Goal: Complete application form

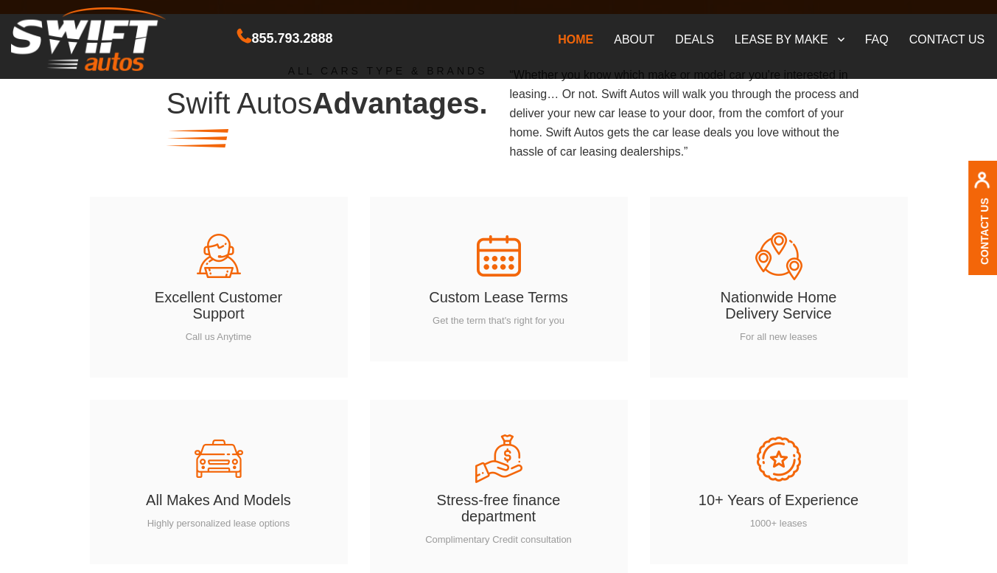
scroll to position [2091, 0]
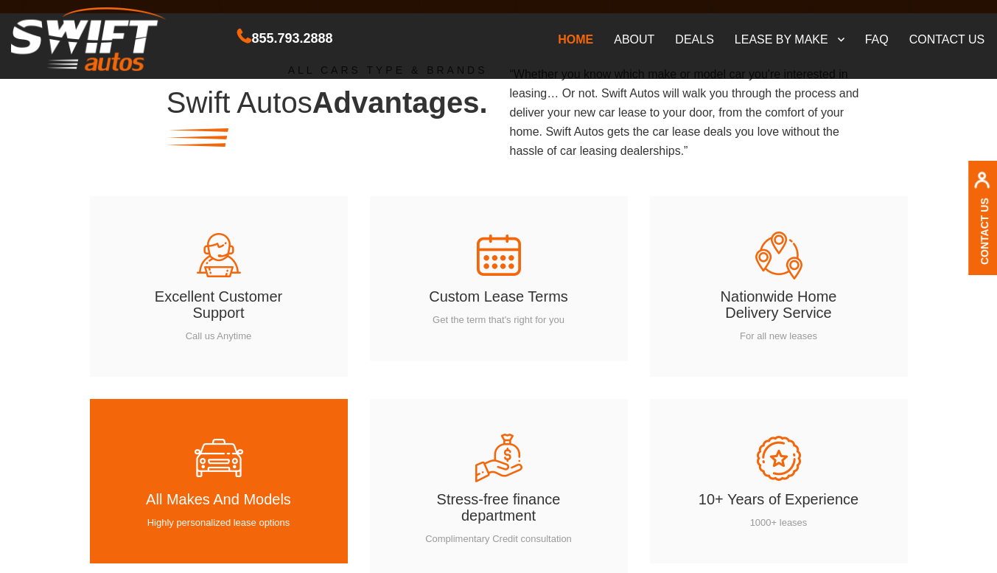
click at [203, 473] on img at bounding box center [219, 458] width 52 height 52
click at [206, 476] on img at bounding box center [219, 458] width 52 height 52
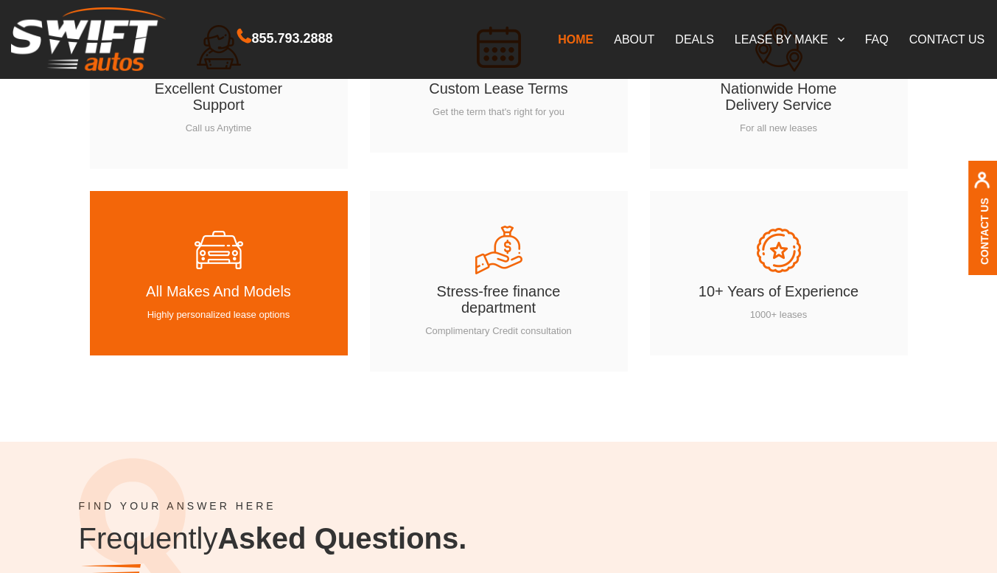
scroll to position [2300, 0]
click at [222, 266] on img at bounding box center [219, 249] width 52 height 52
click at [225, 277] on div "All Makes And Models Highly personalized lease options" at bounding box center [218, 272] width 169 height 98
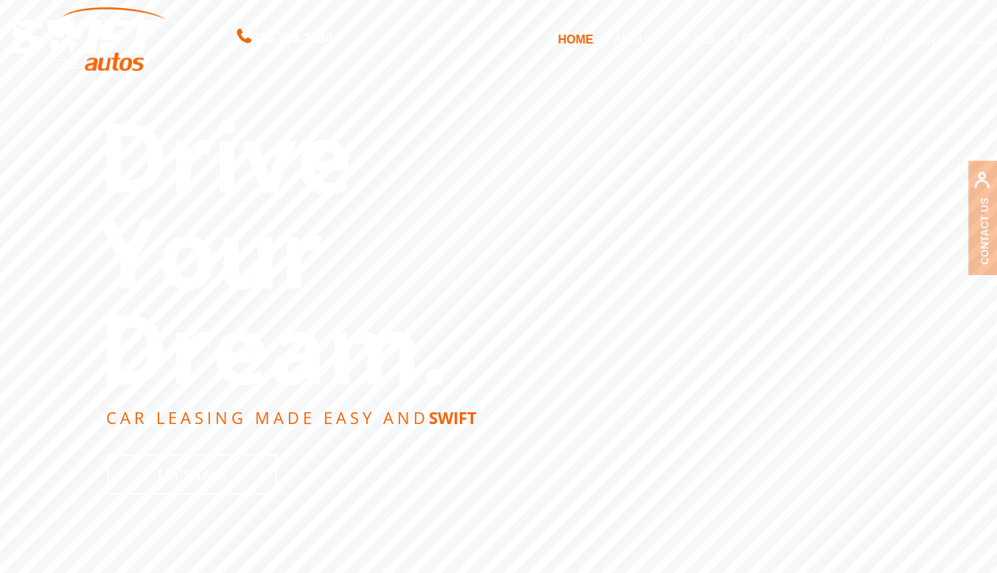
scroll to position [0, 0]
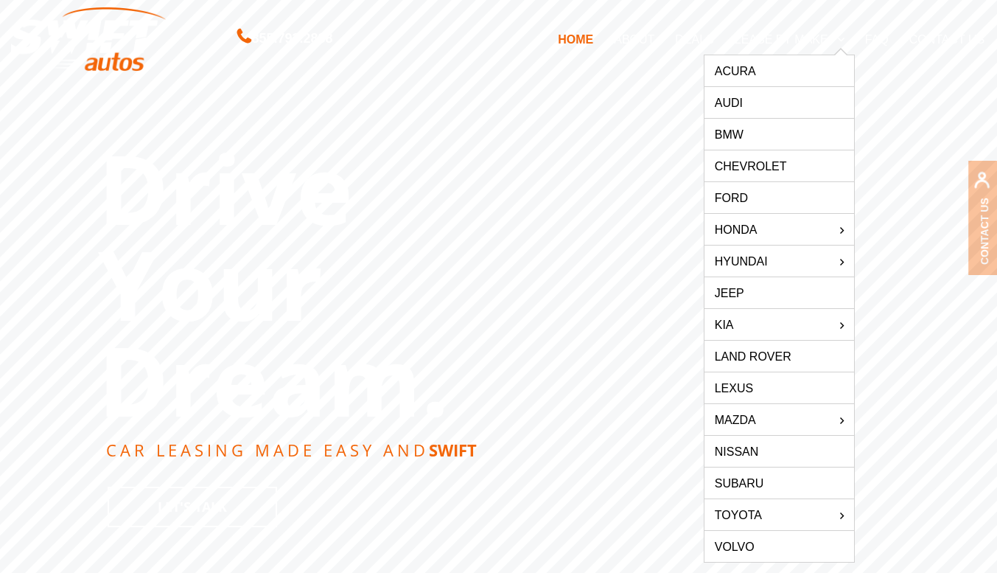
click at [811, 32] on link "LEASE BY MAKE" at bounding box center [789, 39] width 130 height 31
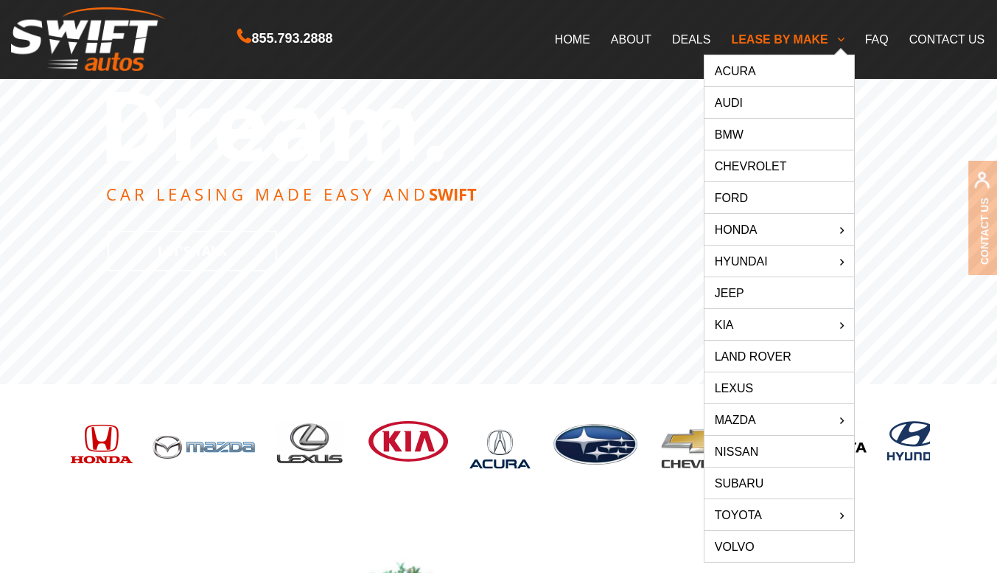
scroll to position [258, 0]
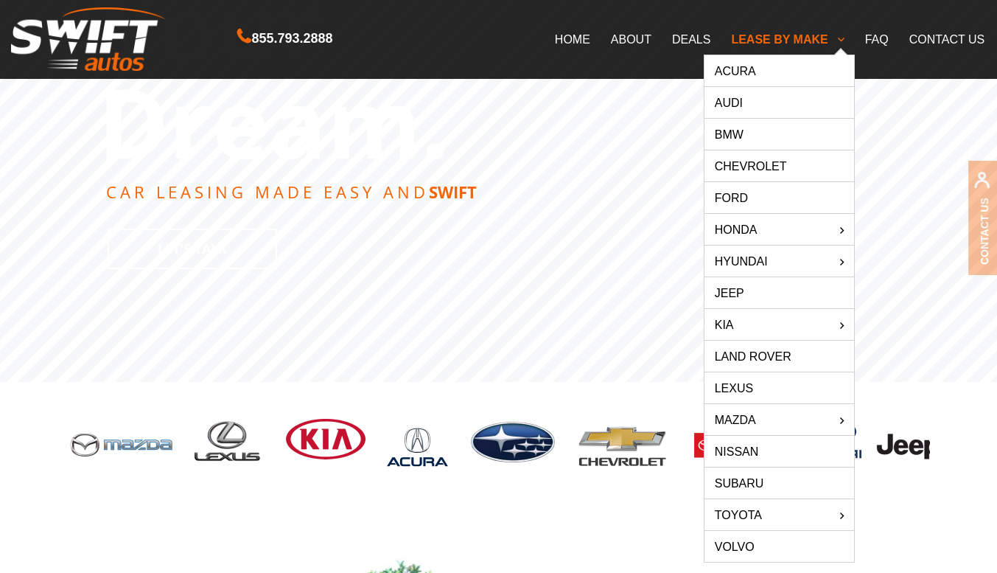
click at [843, 45] on link "LEASE BY MAKE" at bounding box center [787, 39] width 133 height 31
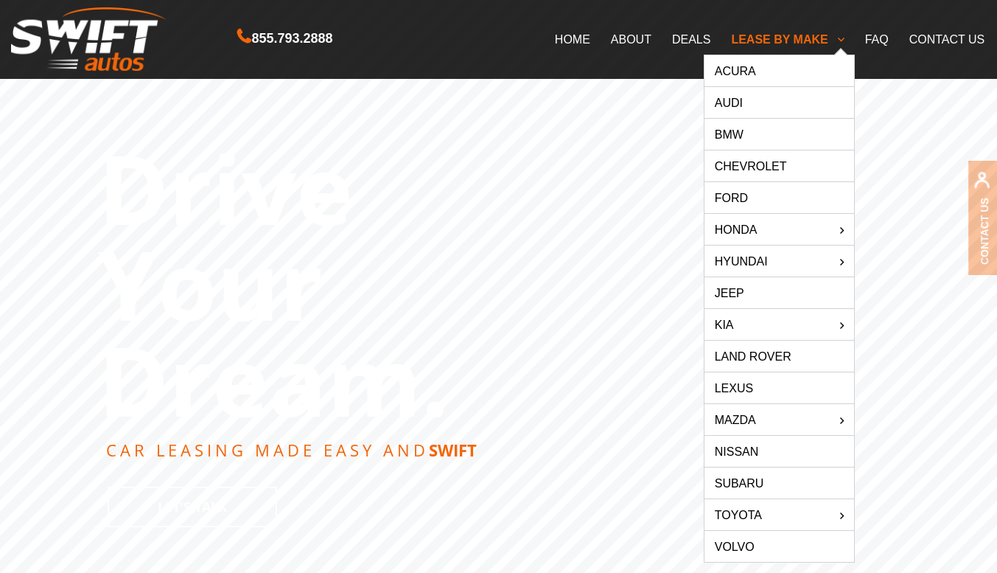
click at [844, 42] on link "LEASE BY MAKE" at bounding box center [787, 39] width 133 height 31
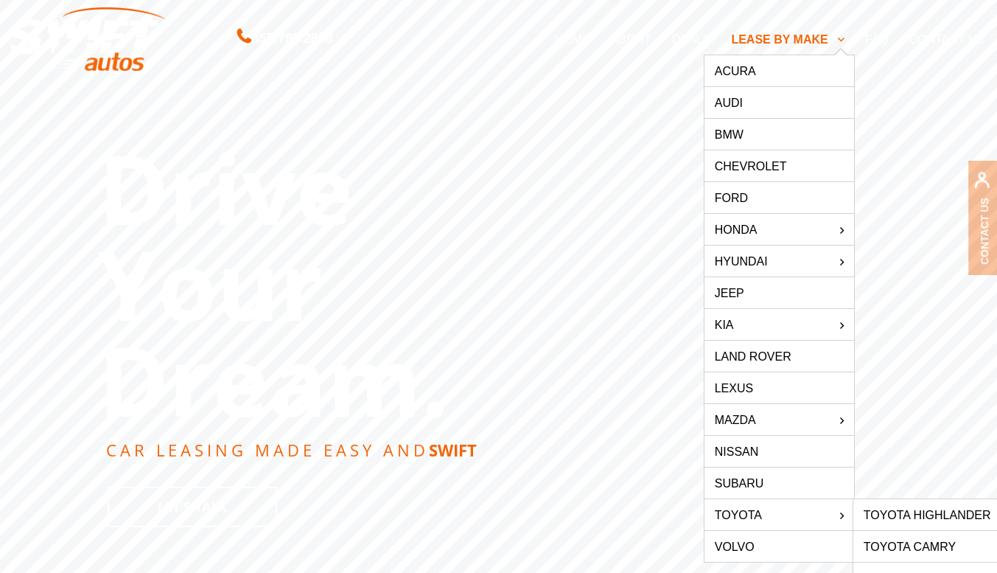
click at [842, 511] on link "Toyota" at bounding box center [779, 514] width 150 height 31
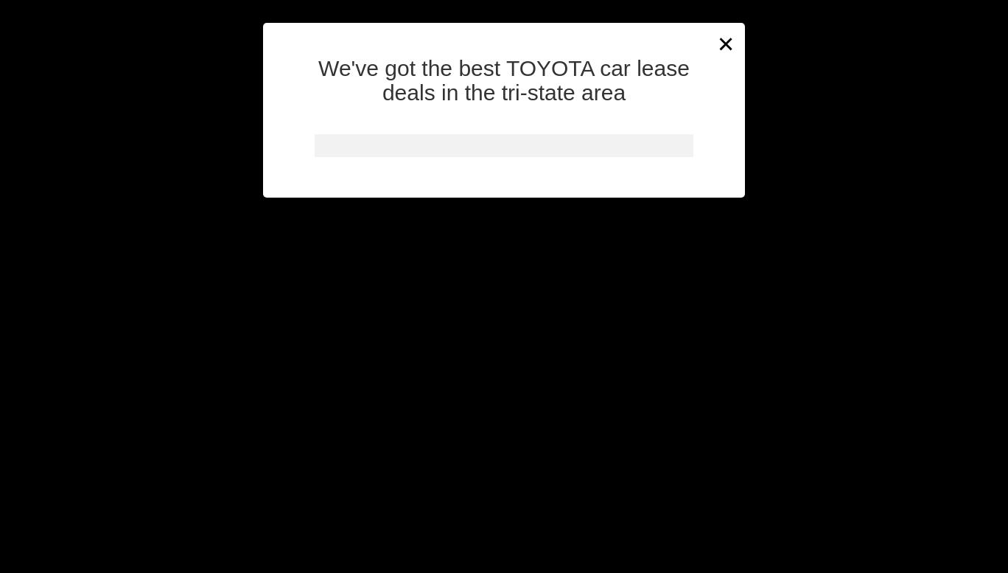
click at [829, 46] on div "× We've got the best TOYOTA car lease deals in the tri-state area" at bounding box center [504, 286] width 1008 height 573
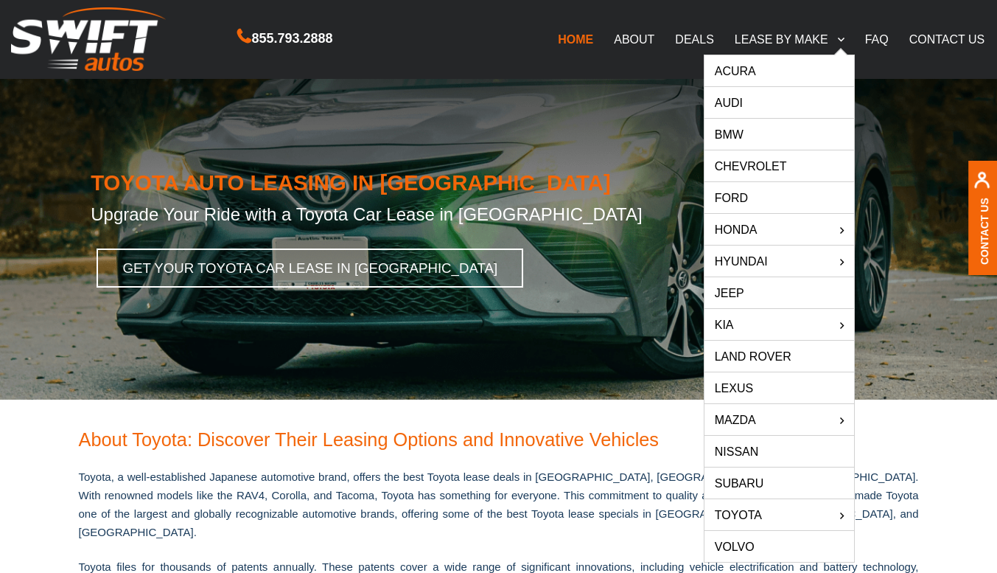
click at [822, 45] on link "LEASE BY MAKE" at bounding box center [789, 39] width 130 height 31
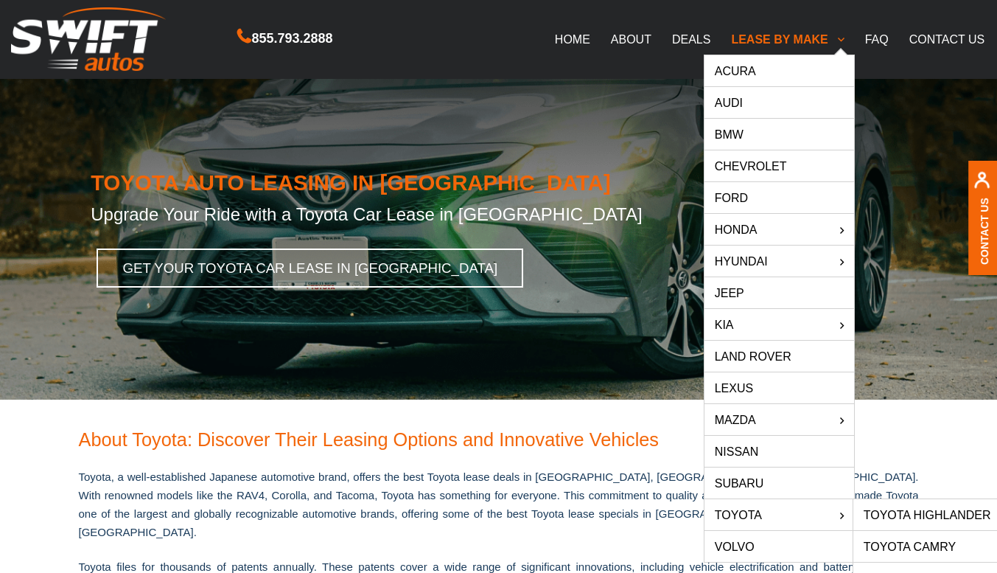
click at [846, 522] on link "Toyota" at bounding box center [779, 514] width 150 height 31
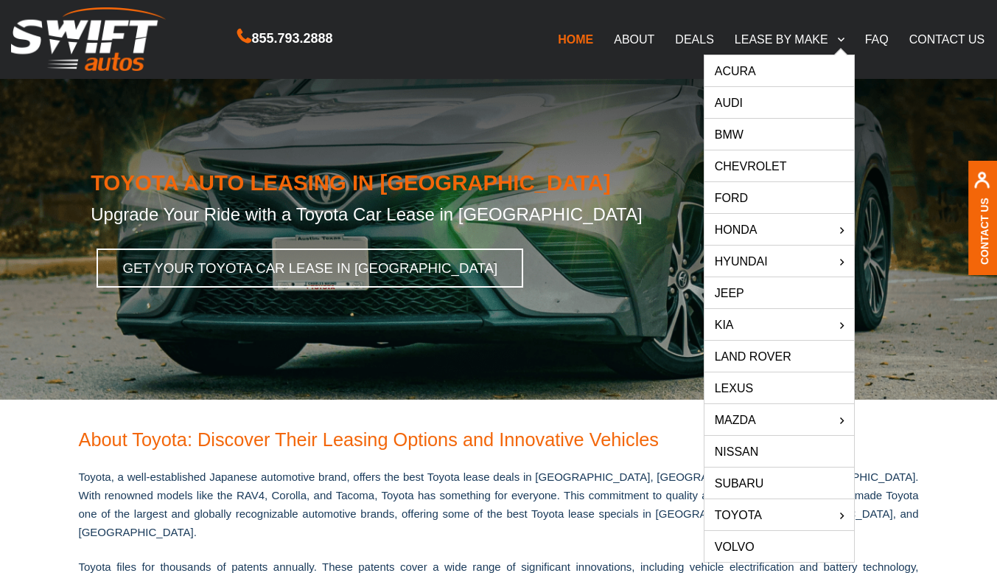
click at [837, 55] on ul "Acura Audi BMW Chevrolet Ford HONDA expand child menu Honda Pilot Honda Odyssey…" at bounding box center [779, 309] width 151 height 508
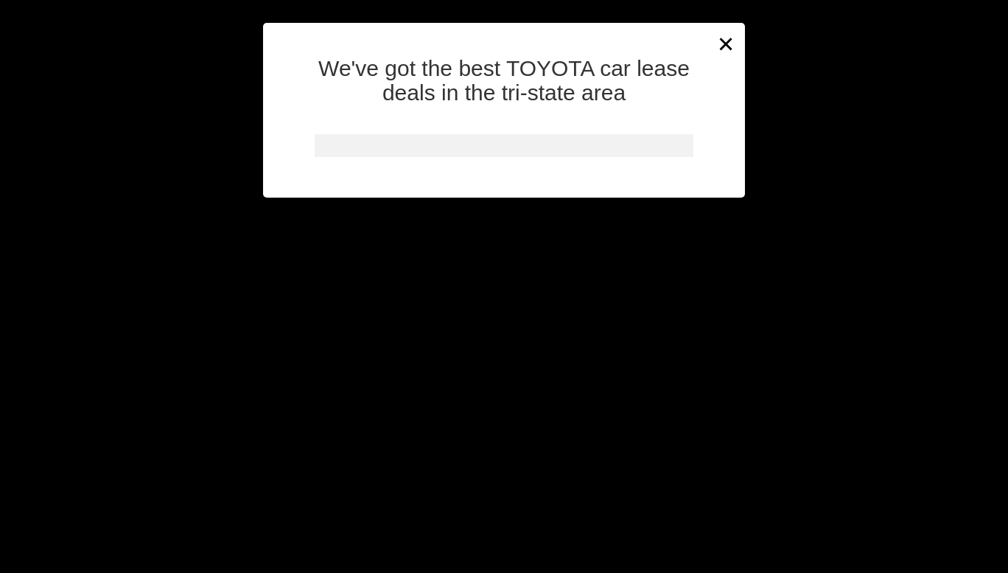
click at [345, 138] on div at bounding box center [504, 145] width 379 height 23
click at [238, 351] on div "× We've got the best TOYOTA car lease deals in the tri-state area" at bounding box center [504, 286] width 1008 height 573
click at [735, 41] on link "LEASE BY MAKE" at bounding box center [800, 39] width 130 height 31
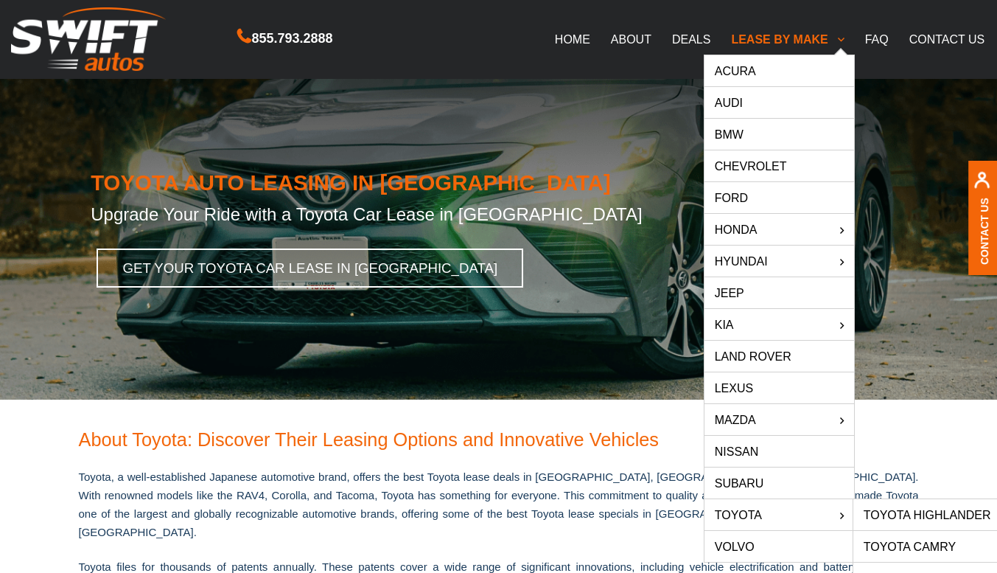
click at [842, 514] on link "Toyota" at bounding box center [779, 514] width 150 height 31
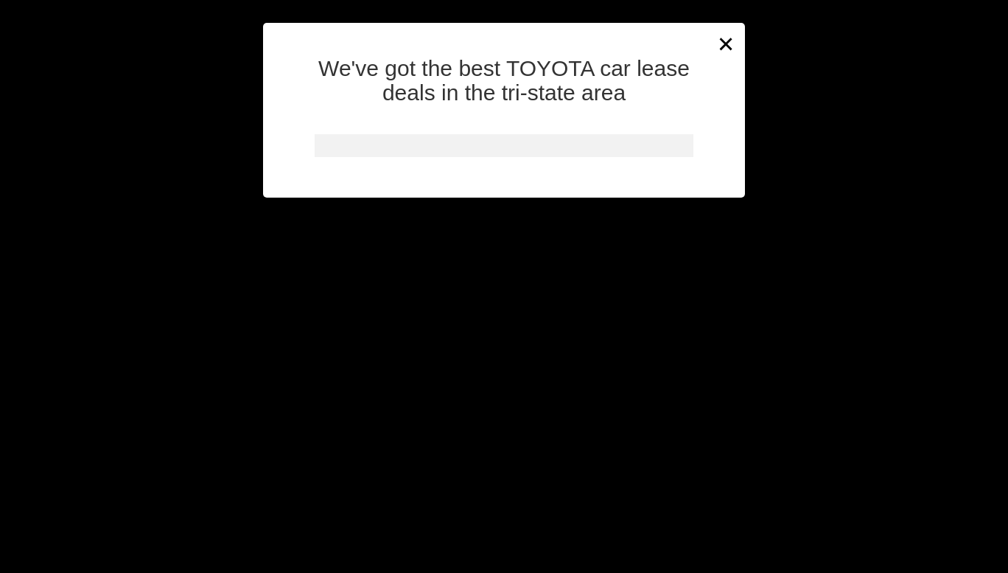
click at [724, 49] on div "We've got the best TOYOTA car lease deals in the tri-state area" at bounding box center [504, 121] width 483 height 153
click at [724, 44] on button "×" at bounding box center [727, 44] width 22 height 36
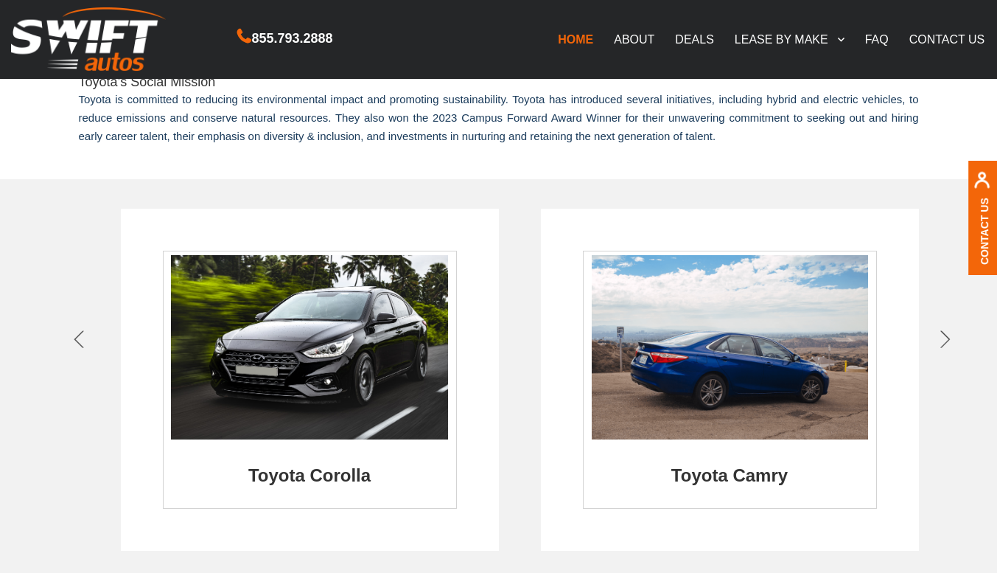
scroll to position [705, 0]
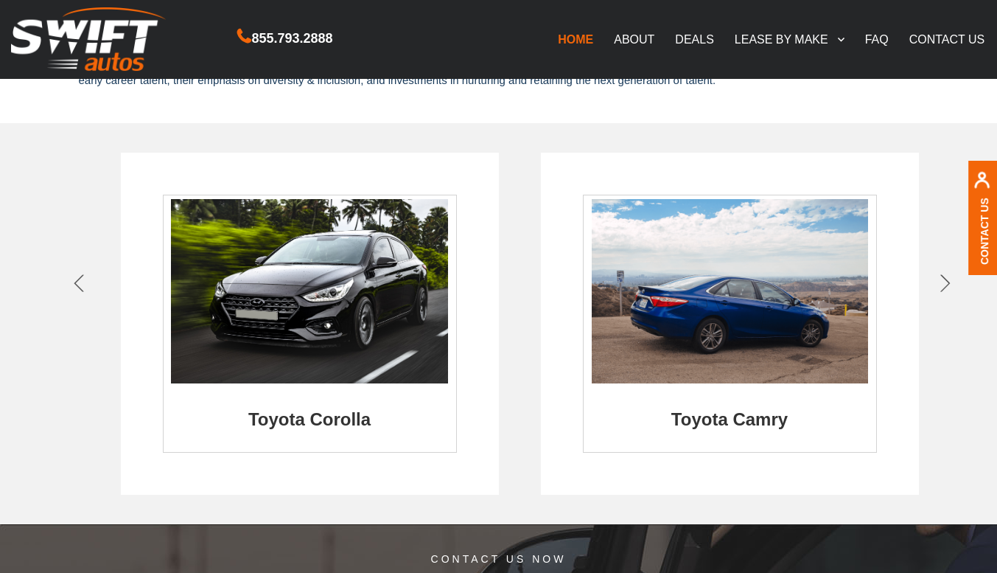
click at [685, 321] on img at bounding box center [730, 291] width 276 height 184
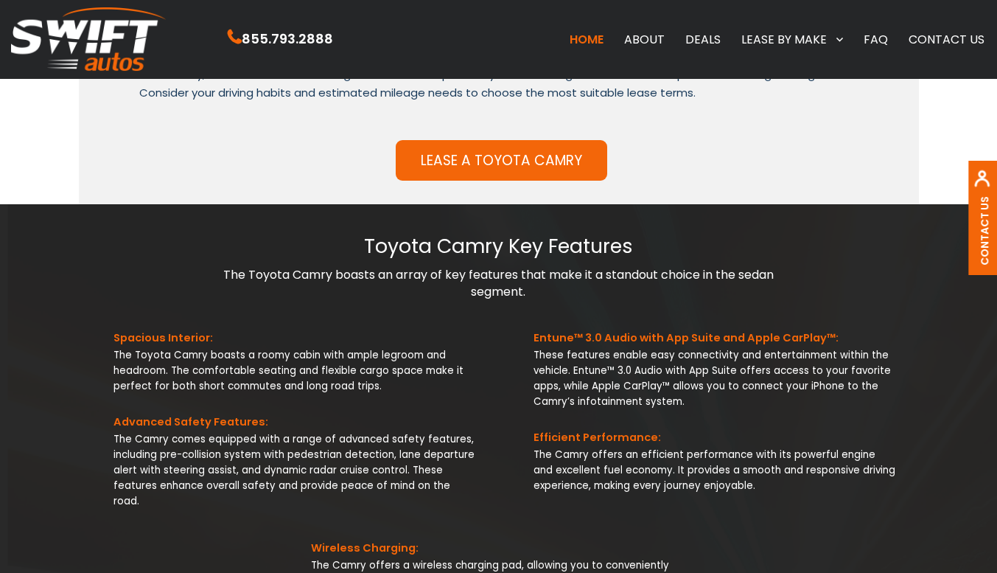
click at [462, 155] on link "LEASE A TOYOTA CAMRY" at bounding box center [501, 160] width 211 height 41
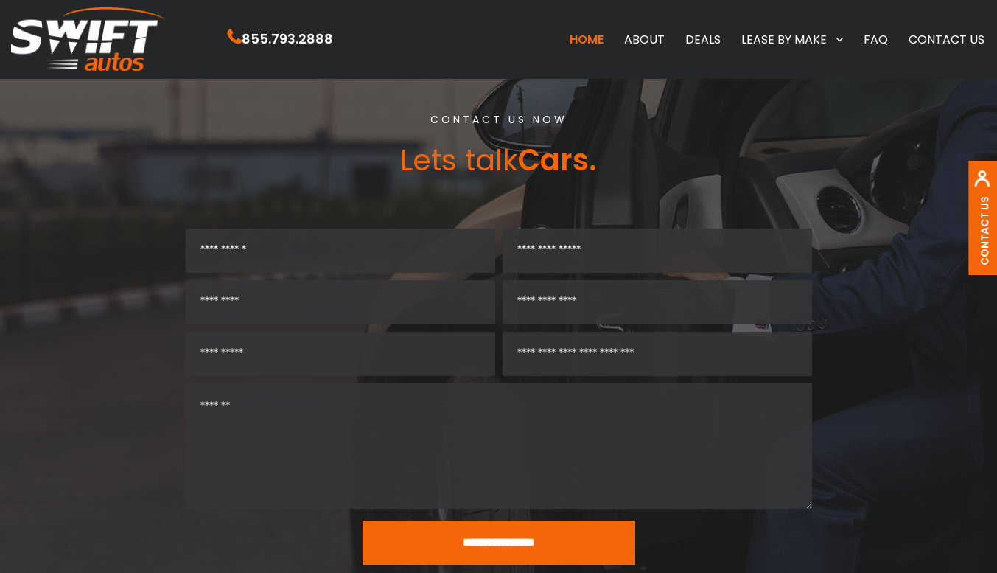
click at [290, 228] on input "text" at bounding box center [340, 250] width 309 height 44
type input "********"
click at [654, 228] on input "email" at bounding box center [657, 250] width 309 height 44
click at [297, 230] on input "********" at bounding box center [340, 250] width 309 height 44
click at [708, 242] on input "email" at bounding box center [657, 250] width 309 height 44
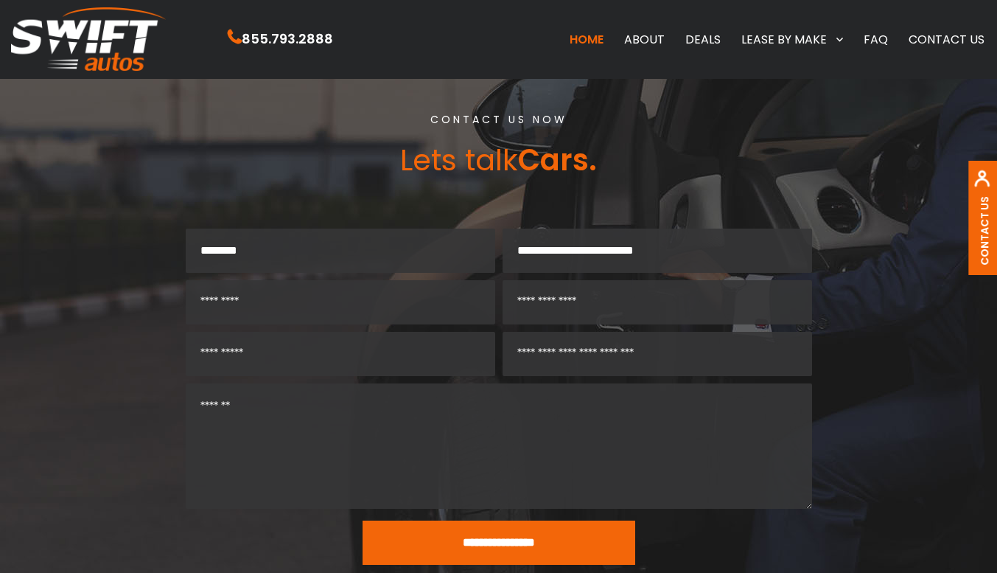
type input "**********"
click at [234, 287] on input "text" at bounding box center [340, 302] width 309 height 44
click at [707, 284] on input "tel" at bounding box center [657, 302] width 309 height 44
type input "***"
click at [265, 343] on input "text" at bounding box center [340, 354] width 309 height 44
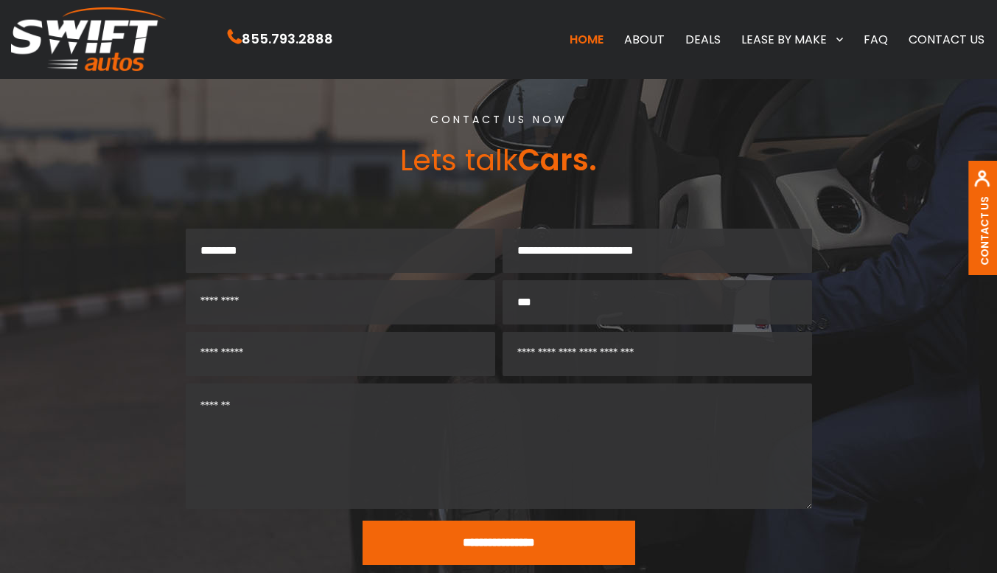
type input "*****"
click at [708, 292] on input "***" at bounding box center [657, 302] width 309 height 44
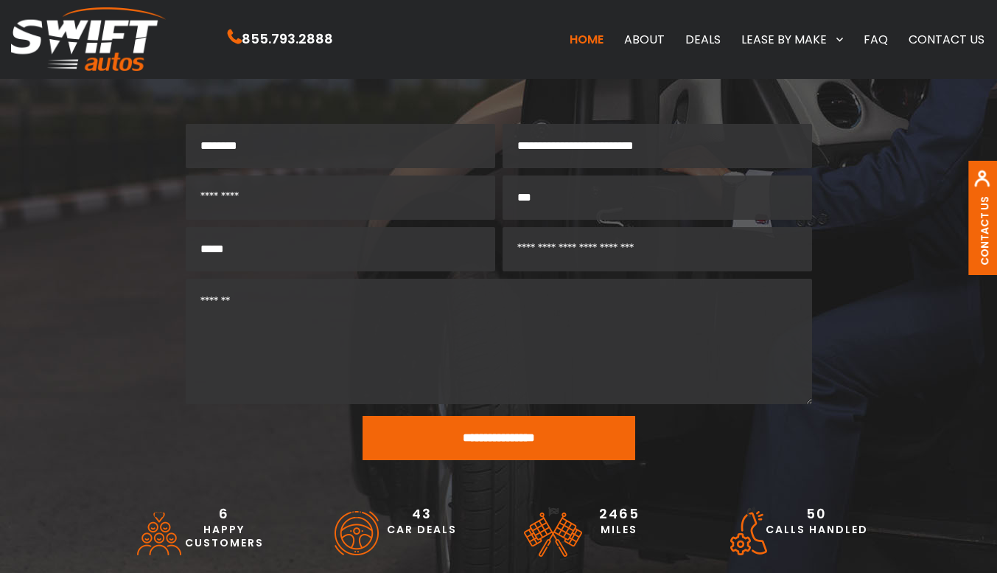
scroll to position [3407, 0]
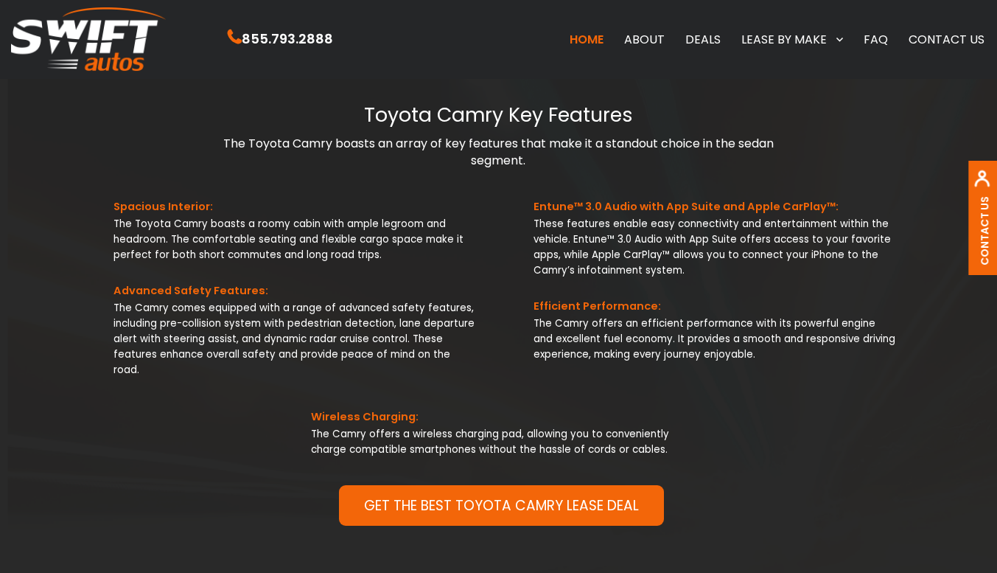
click at [408, 503] on link "GET THE BEST TOYOTA CAMRY LEASE DEAL" at bounding box center [501, 505] width 325 height 41
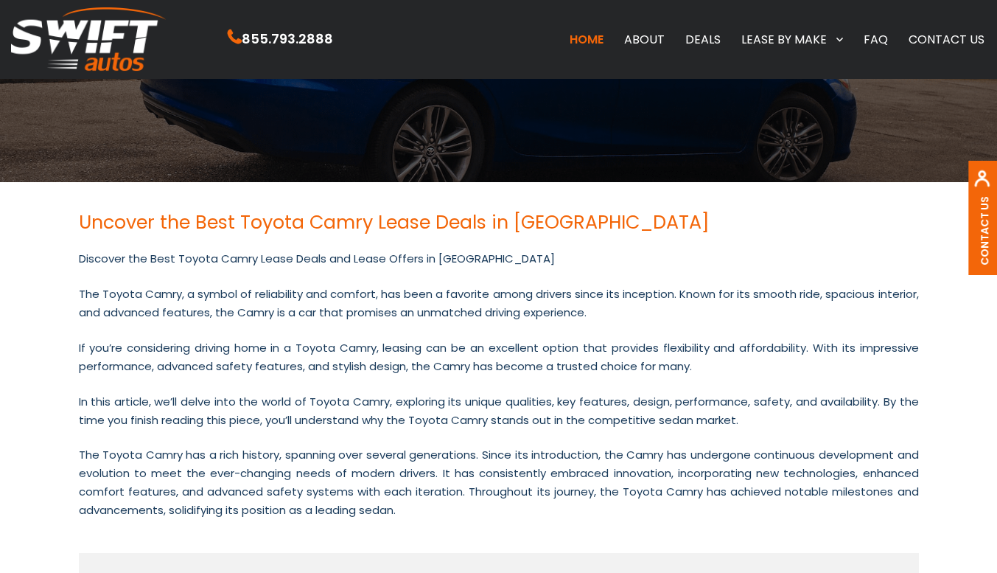
scroll to position [0, 0]
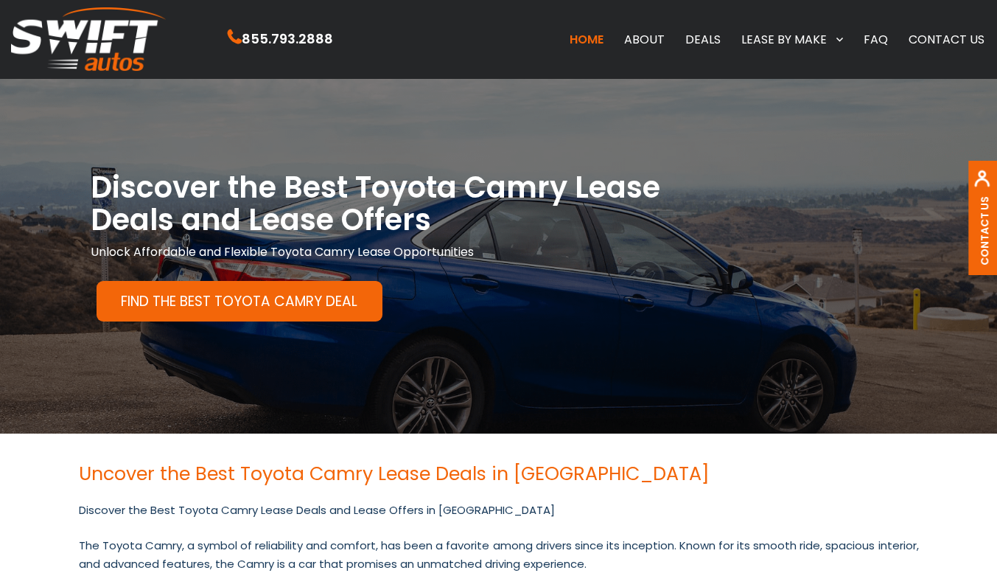
click at [139, 295] on link "Find the Best Toyota Camry Deal" at bounding box center [239, 301] width 285 height 41
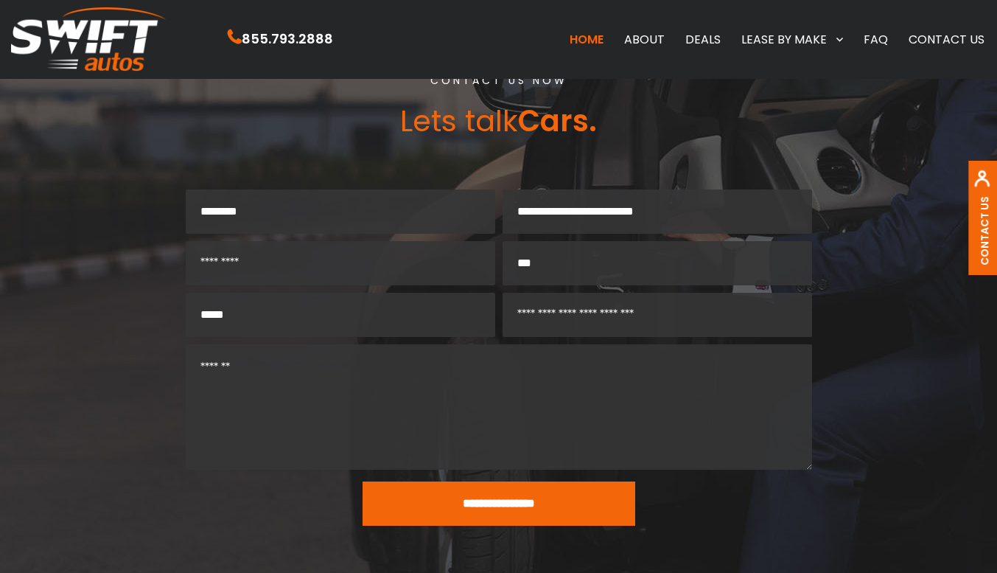
click at [551, 254] on input "***" at bounding box center [657, 263] width 309 height 44
type input "**********"
click at [414, 490] on input "**********" at bounding box center [499, 503] width 273 height 44
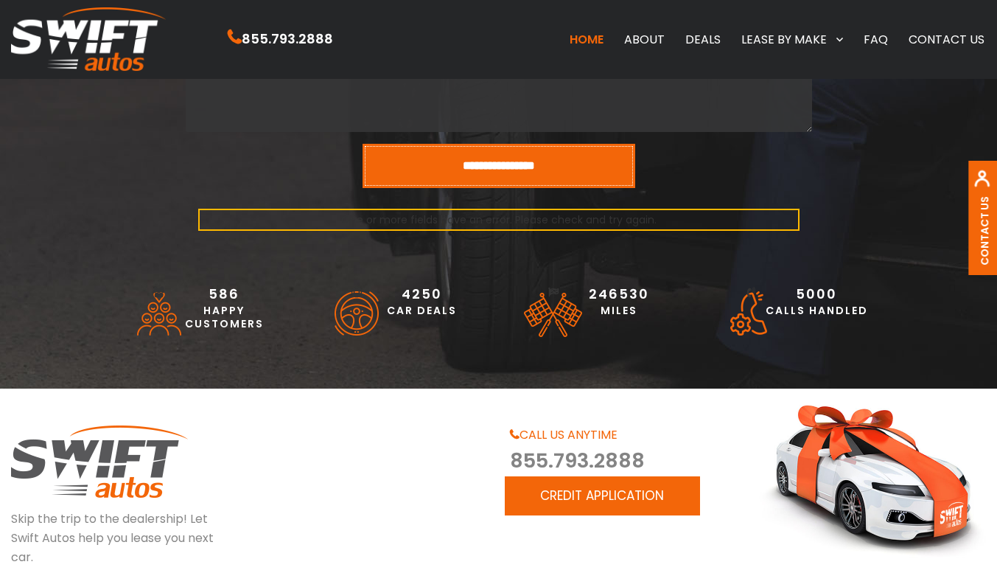
scroll to position [3459, 0]
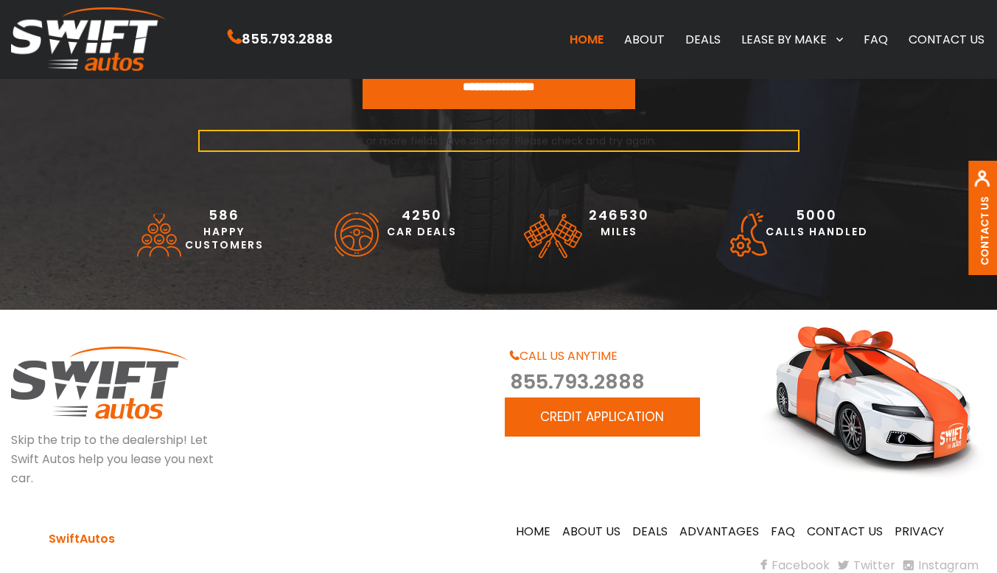
click at [902, 395] on img at bounding box center [872, 402] width 227 height 153
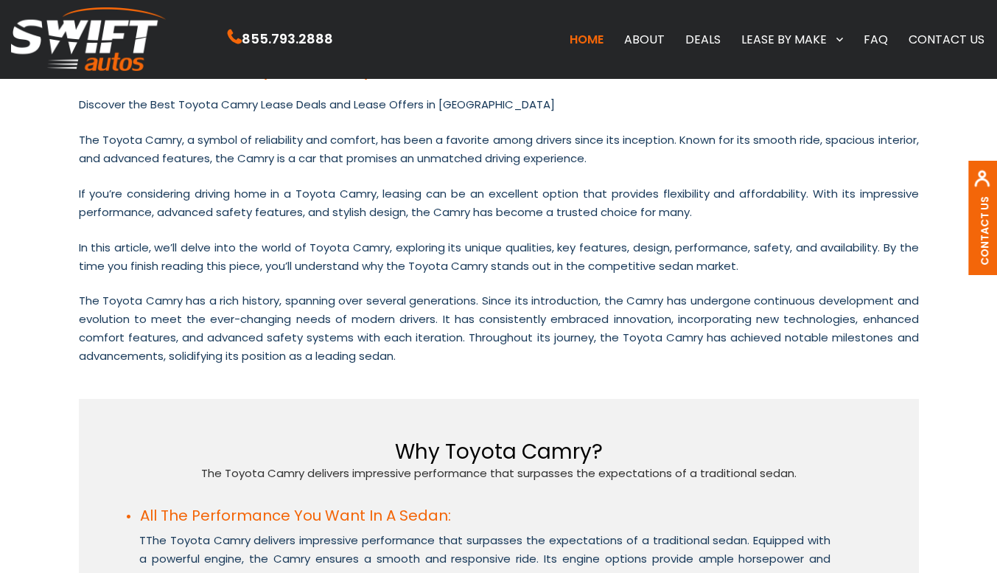
scroll to position [0, 0]
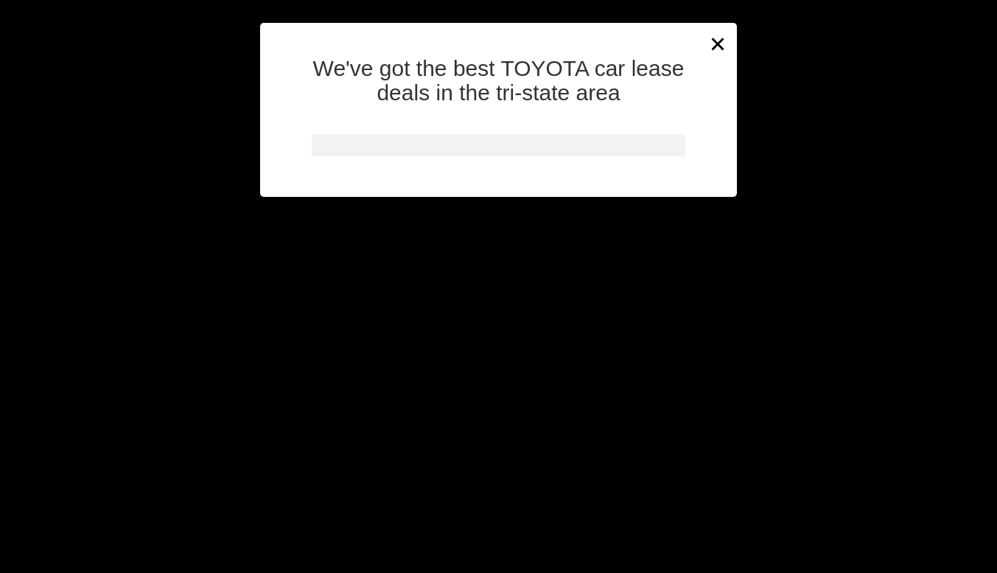
scroll to position [745, 0]
click at [719, 36] on button "×" at bounding box center [727, 44] width 22 height 36
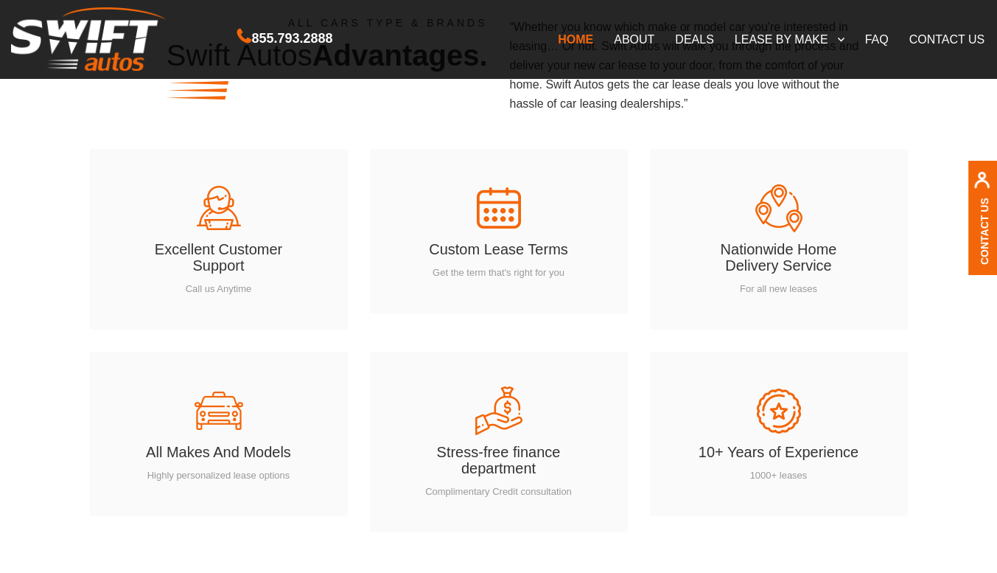
scroll to position [2160, 0]
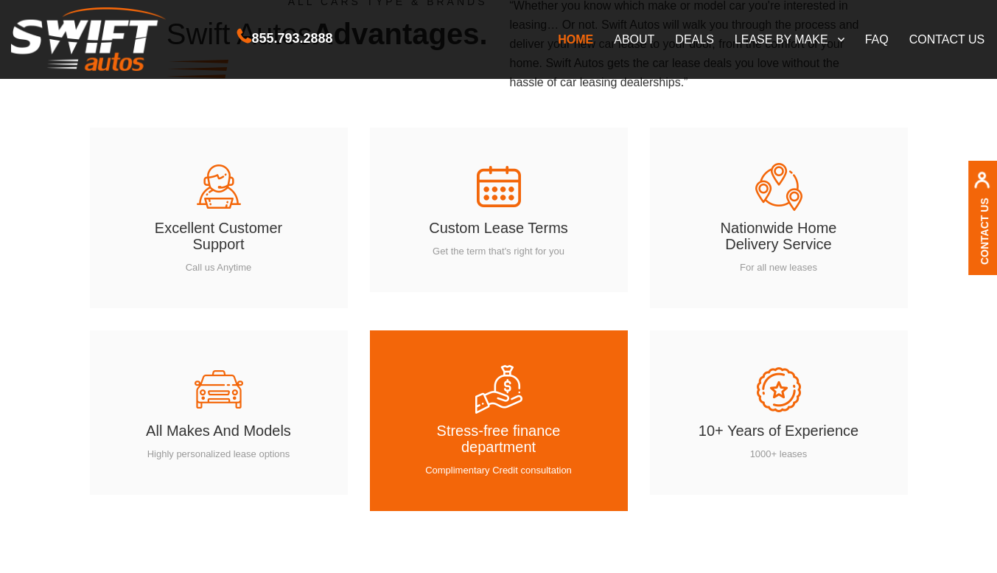
click at [556, 380] on div at bounding box center [498, 389] width 169 height 52
click at [550, 387] on div at bounding box center [498, 389] width 169 height 52
click at [434, 397] on div at bounding box center [498, 389] width 169 height 52
click at [422, 399] on div at bounding box center [498, 389] width 169 height 52
click at [486, 402] on img at bounding box center [499, 389] width 52 height 52
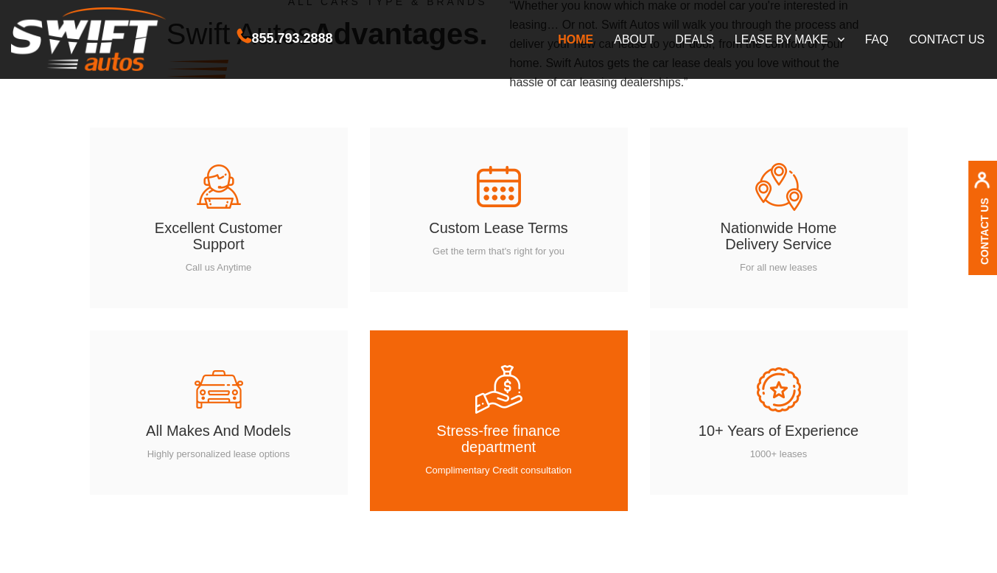
click at [484, 386] on img at bounding box center [499, 389] width 52 height 52
click at [503, 387] on img at bounding box center [499, 389] width 52 height 52
click at [501, 360] on div "Stress-free finance department Complimentary Credit consultation" at bounding box center [499, 420] width 258 height 181
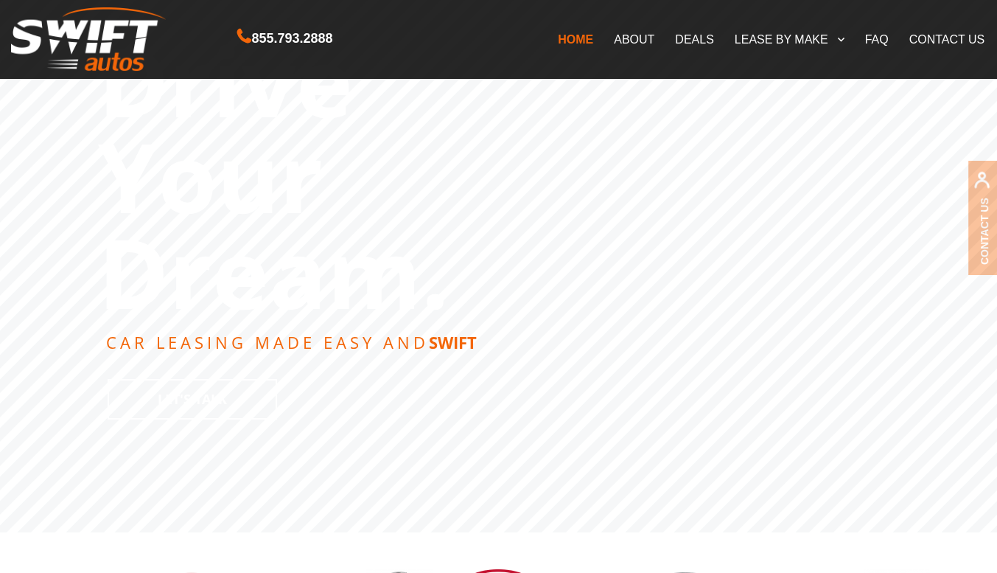
scroll to position [0, 0]
